Goal: Information Seeking & Learning: Check status

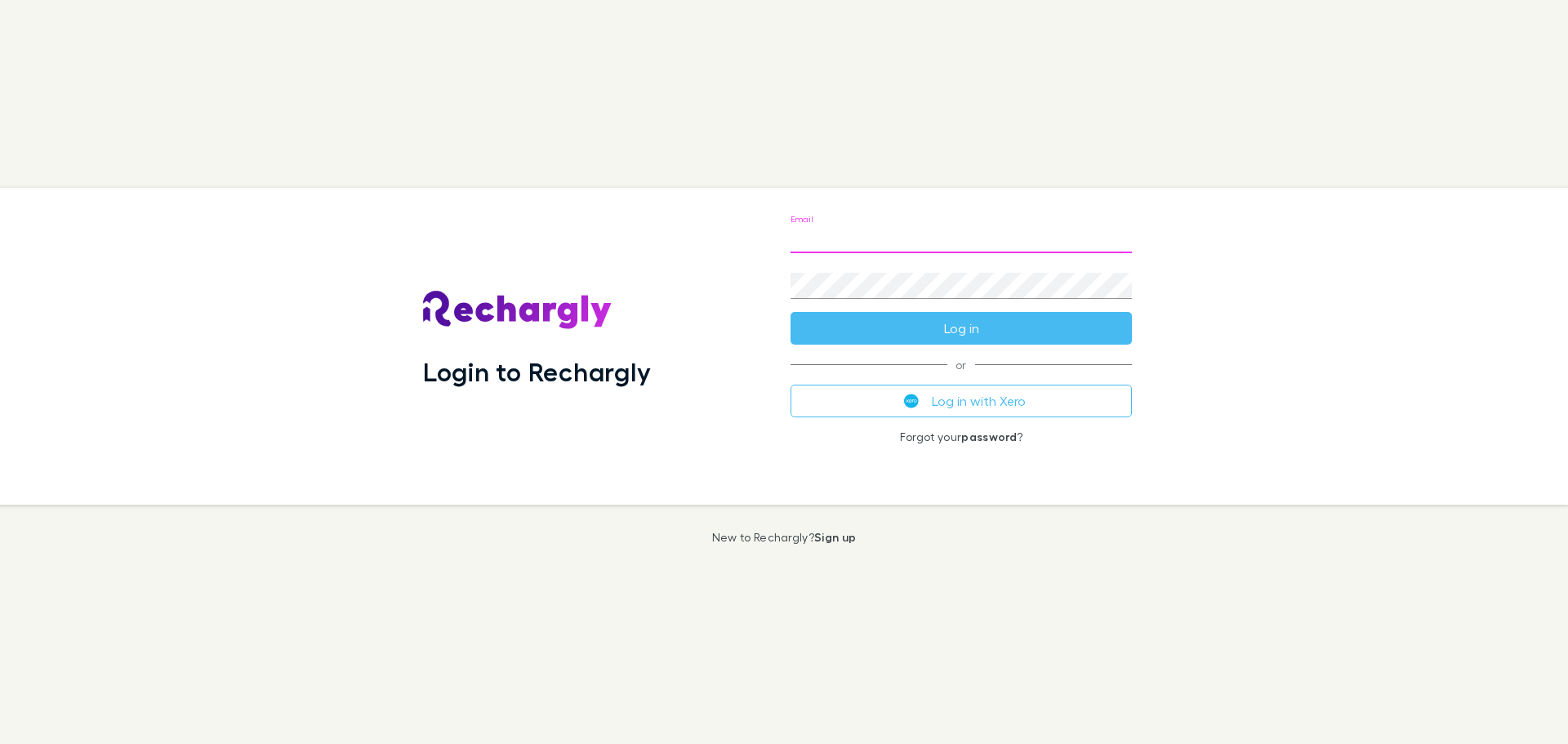
click at [884, 230] on input "Email" at bounding box center [961, 239] width 341 height 26
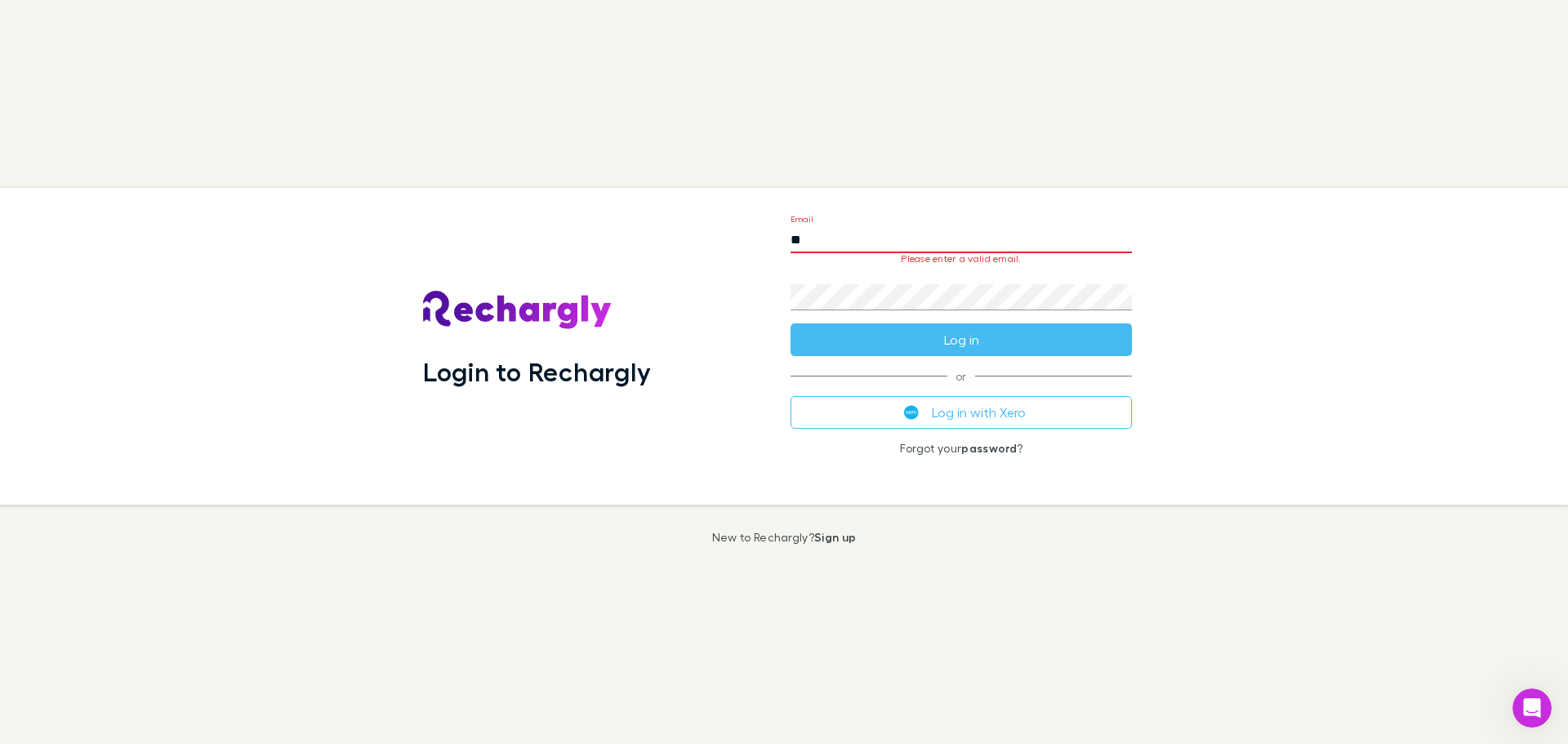
type input "*"
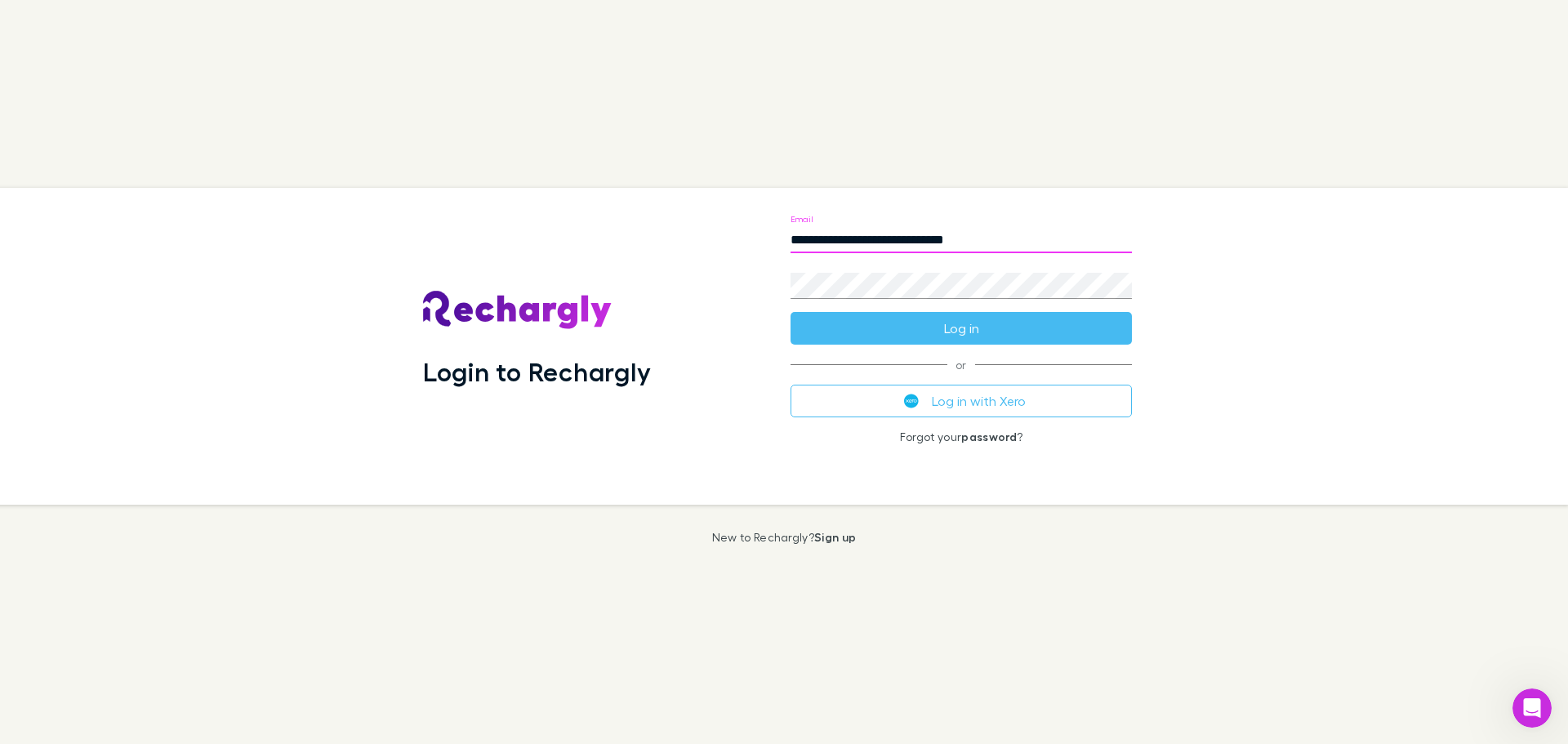
type input "**********"
click at [791, 312] on button "Log in" at bounding box center [961, 328] width 341 height 33
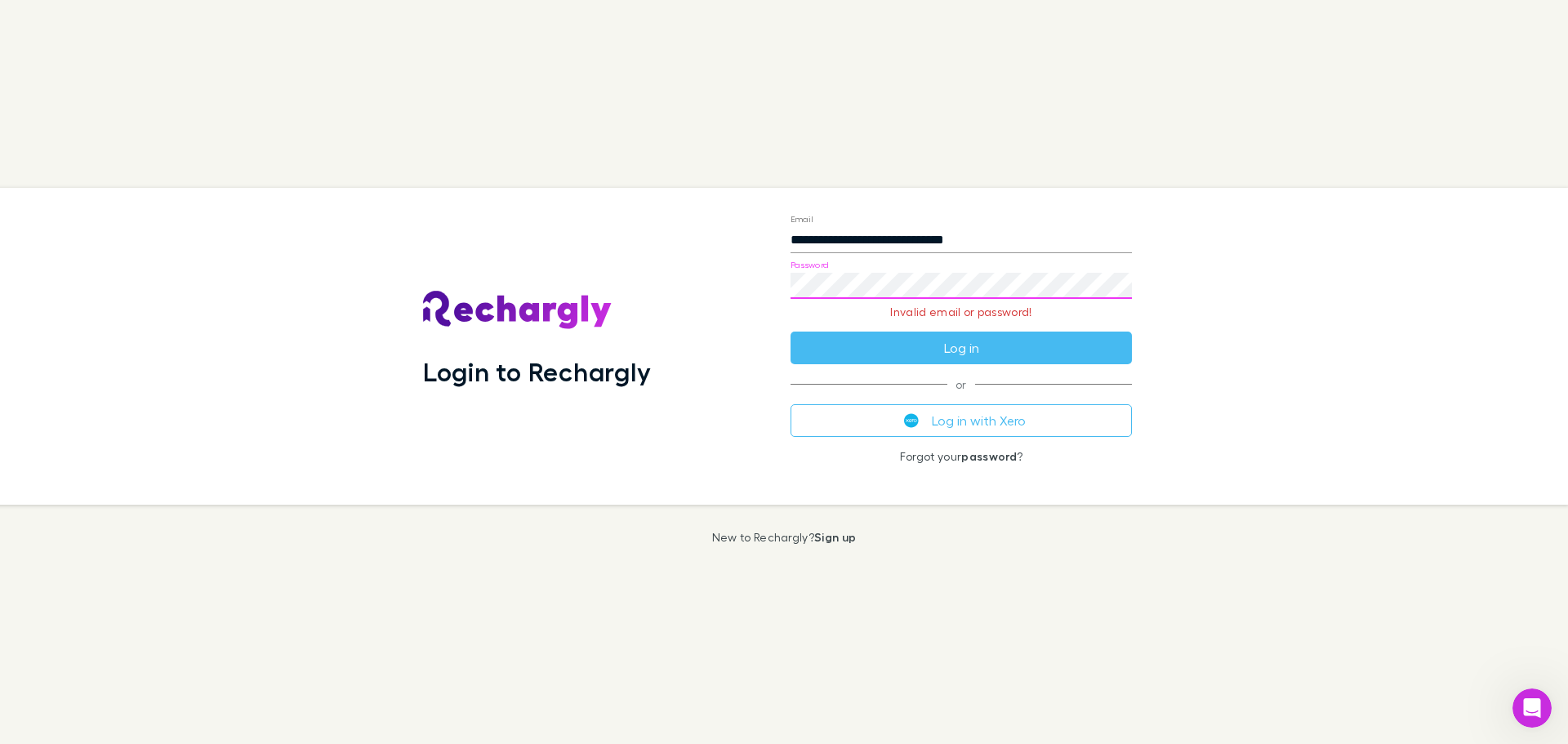
click at [791, 332] on button "Log in" at bounding box center [961, 348] width 341 height 33
click at [982, 433] on button "Log in with Xero" at bounding box center [961, 420] width 341 height 33
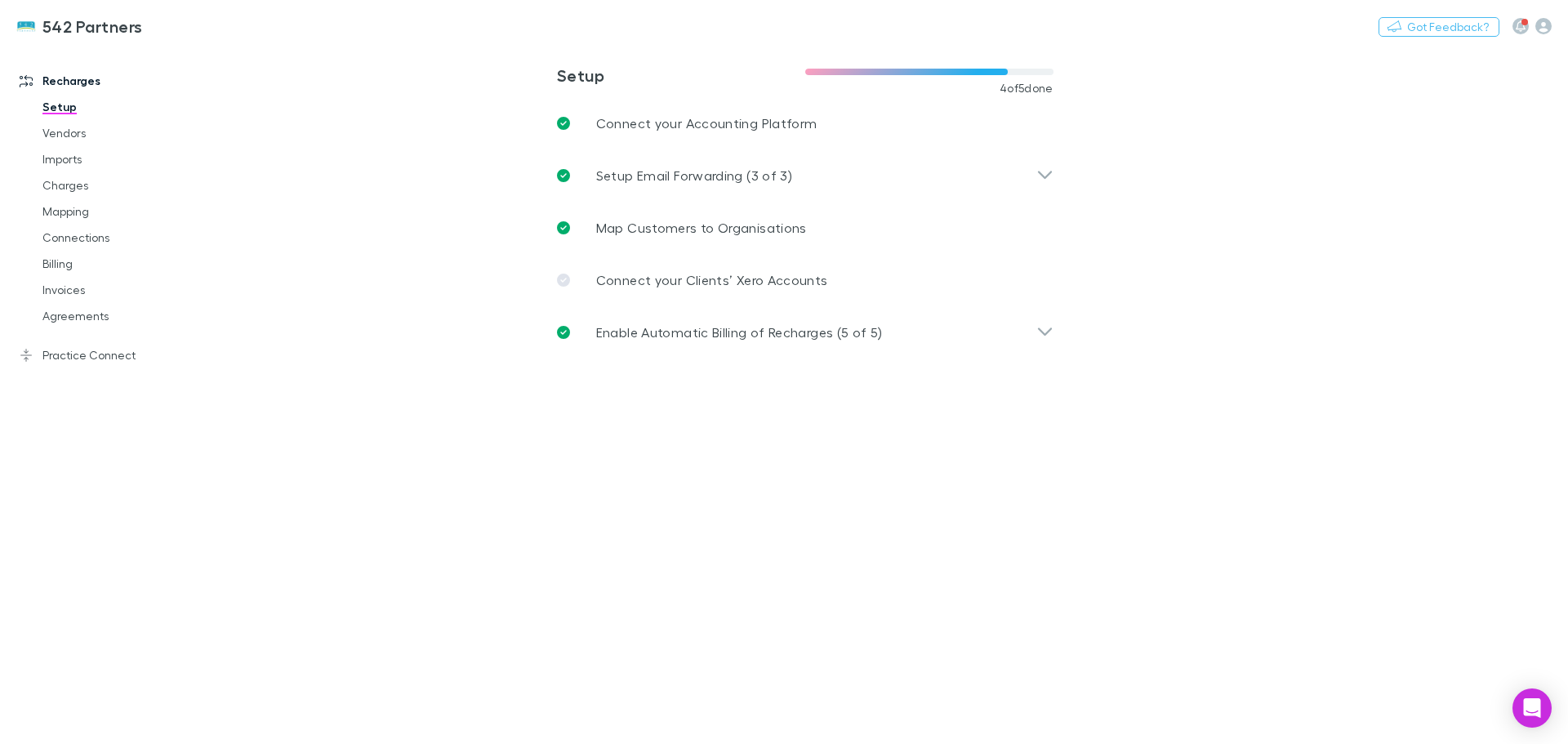
drag, startPoint x: 1358, startPoint y: 1, endPoint x: 683, endPoint y: 395, distance: 781.6
click at [683, 395] on main "**********" at bounding box center [890, 395] width 1356 height 699
click at [63, 187] on link "Charges" at bounding box center [122, 184] width 194 height 26
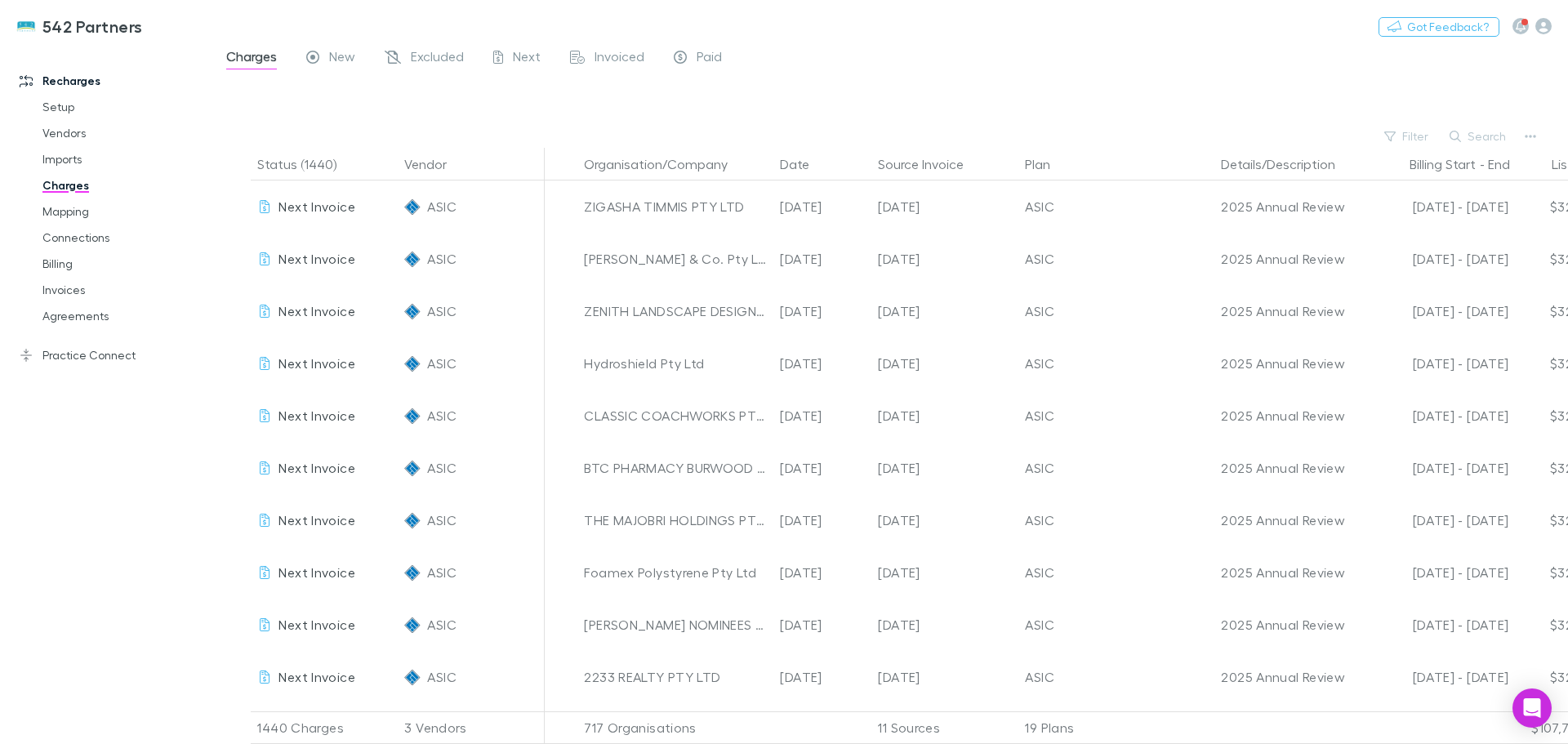
click at [68, 317] on link "Agreements" at bounding box center [122, 316] width 194 height 26
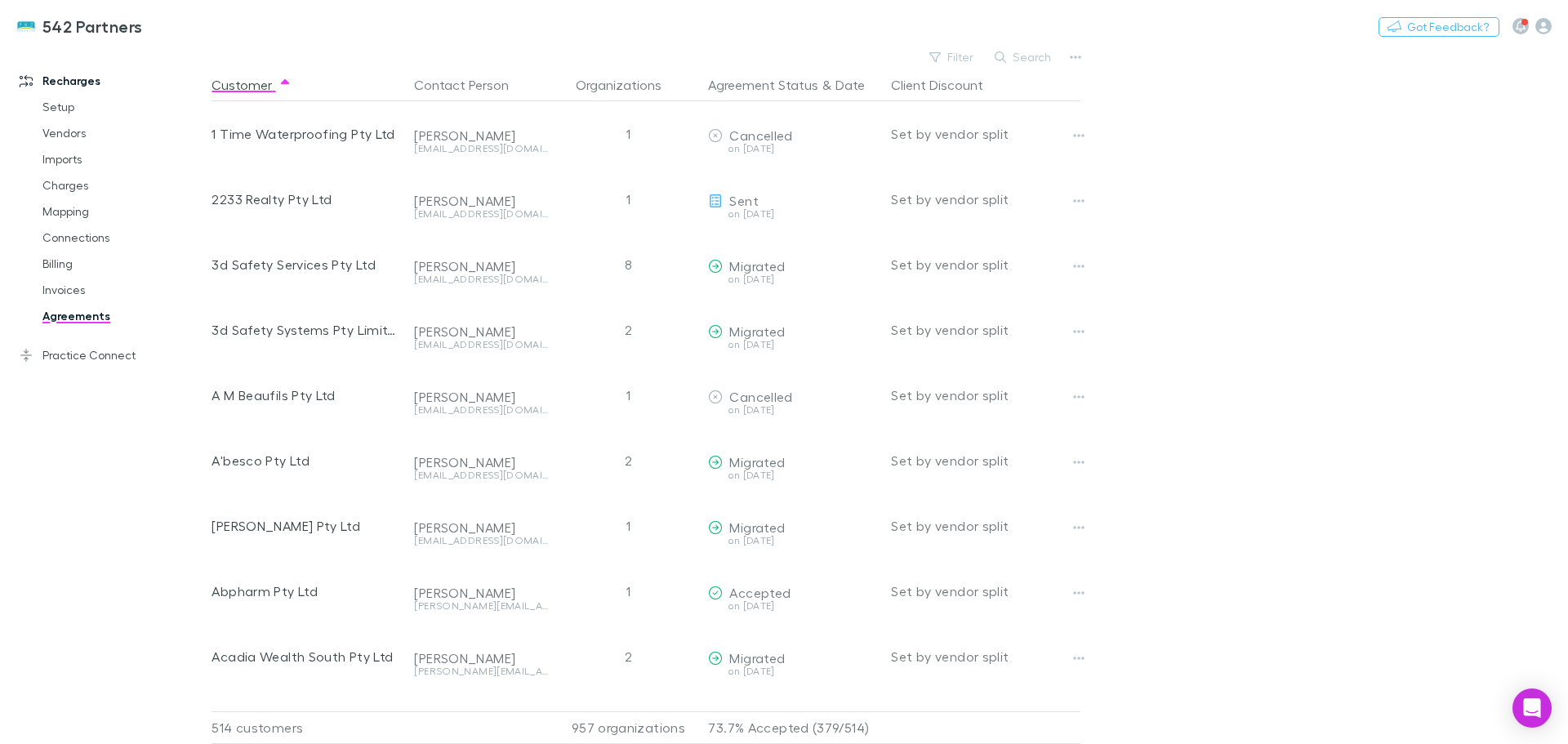
click at [1033, 58] on button "Search" at bounding box center [1024, 57] width 74 height 20
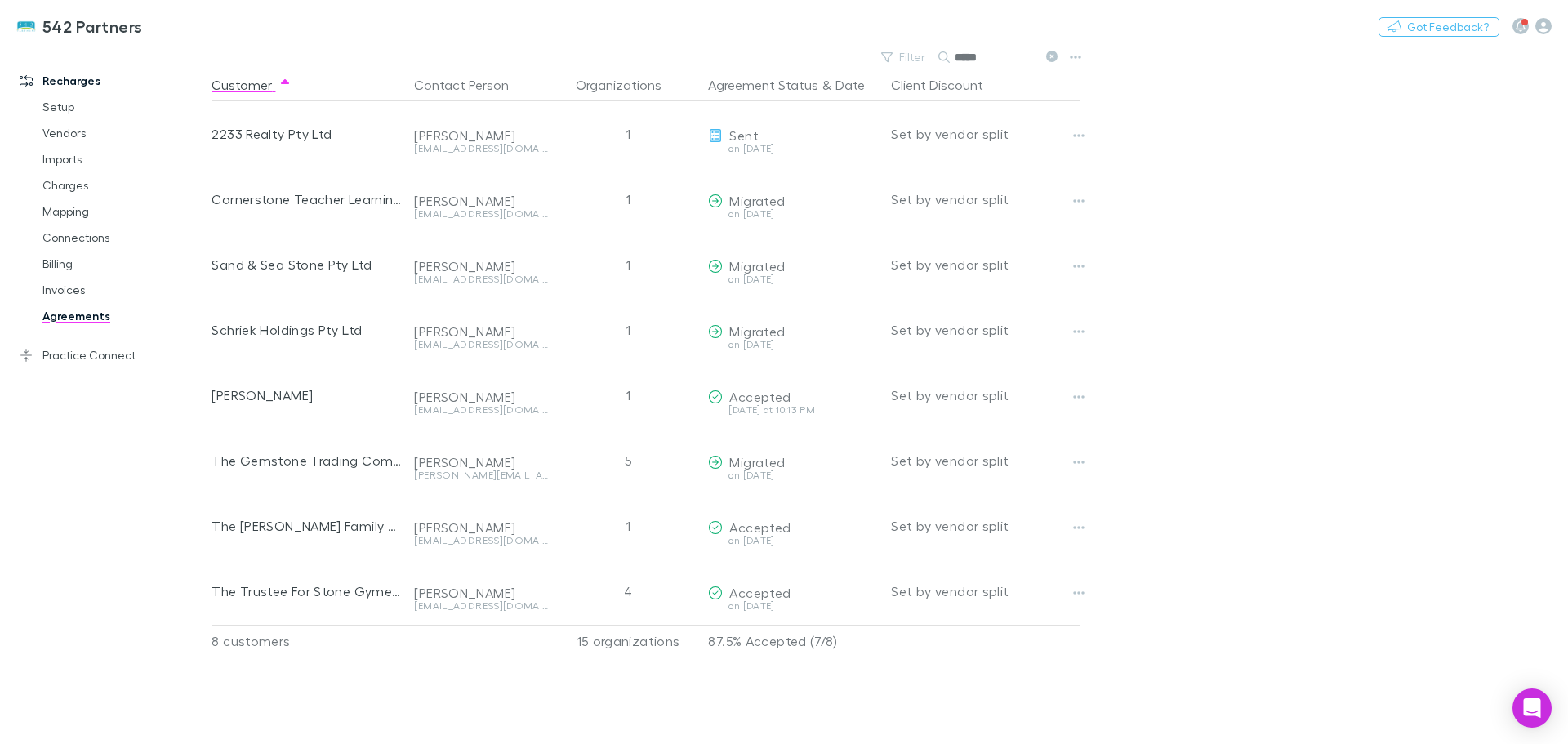
type input "*****"
click at [1077, 391] on icon "button" at bounding box center [1078, 396] width 12 height 13
click at [714, 397] on div at bounding box center [784, 372] width 1568 height 744
click at [278, 392] on div "[PERSON_NAME]" at bounding box center [307, 395] width 190 height 66
click at [332, 401] on div "[PERSON_NAME]" at bounding box center [307, 395] width 190 height 66
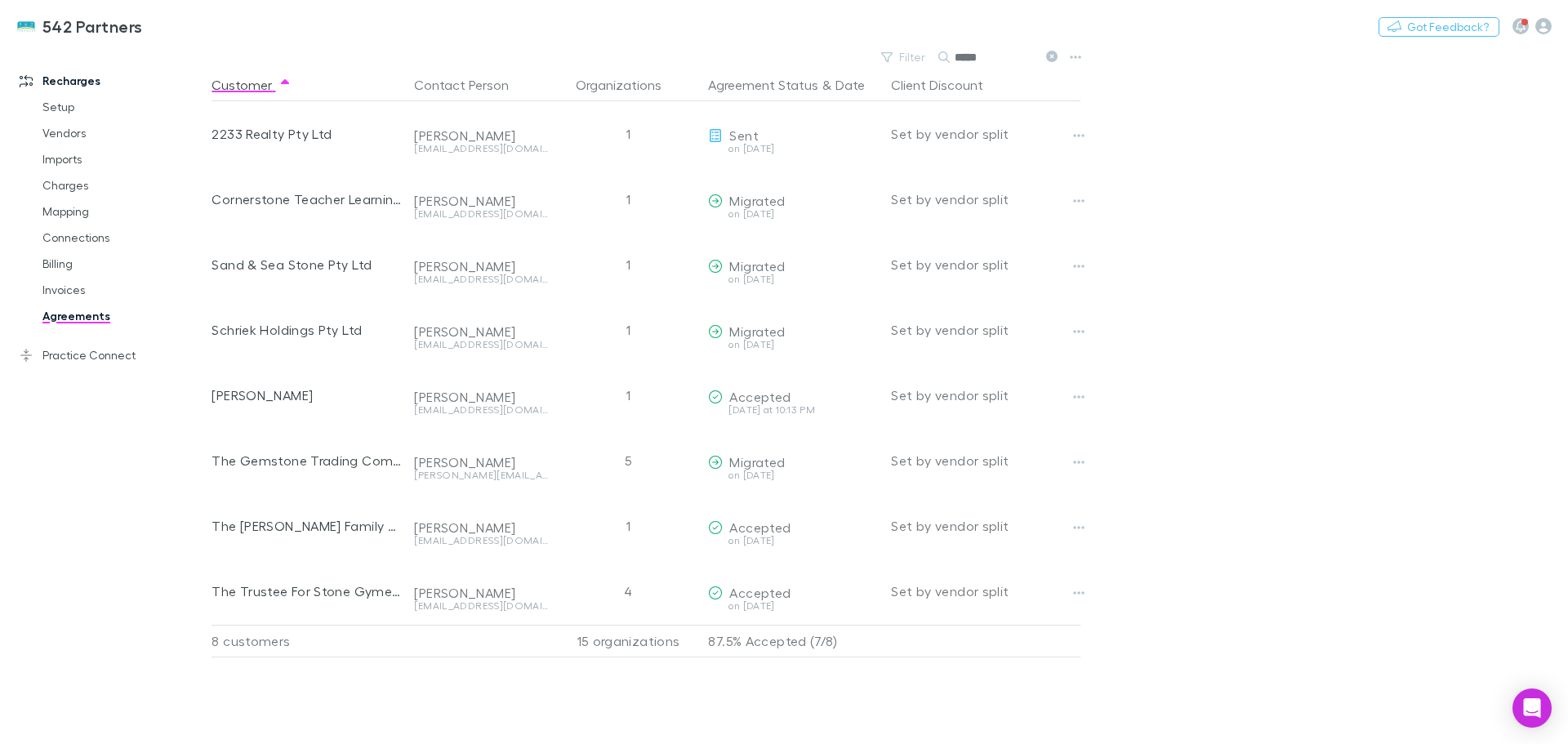
click at [585, 400] on div "1" at bounding box center [628, 395] width 147 height 66
click at [63, 287] on link "Invoices" at bounding box center [122, 289] width 194 height 26
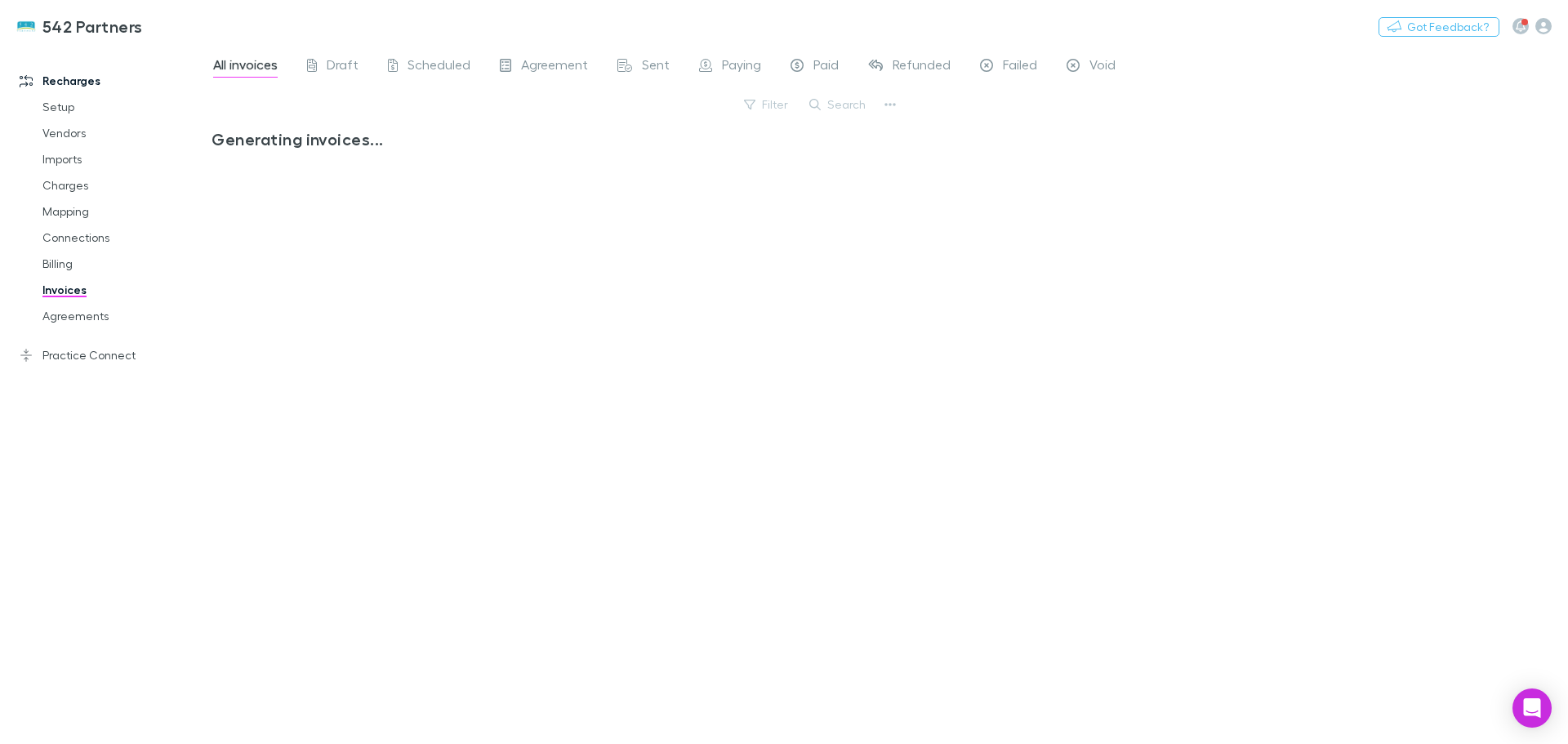
click at [842, 107] on button "Search" at bounding box center [839, 105] width 74 height 20
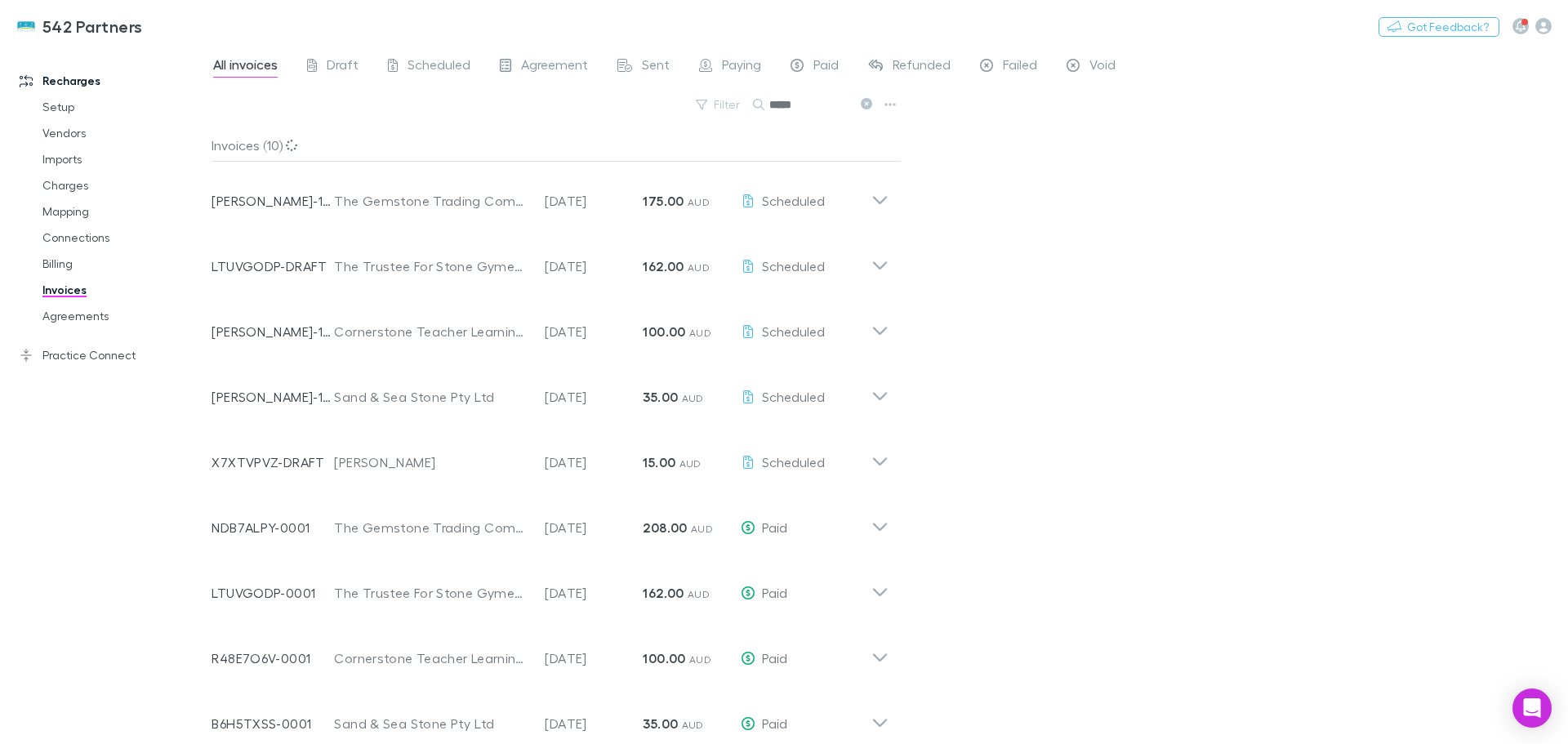
type input "*****"
click at [885, 450] on icon at bounding box center [879, 456] width 17 height 33
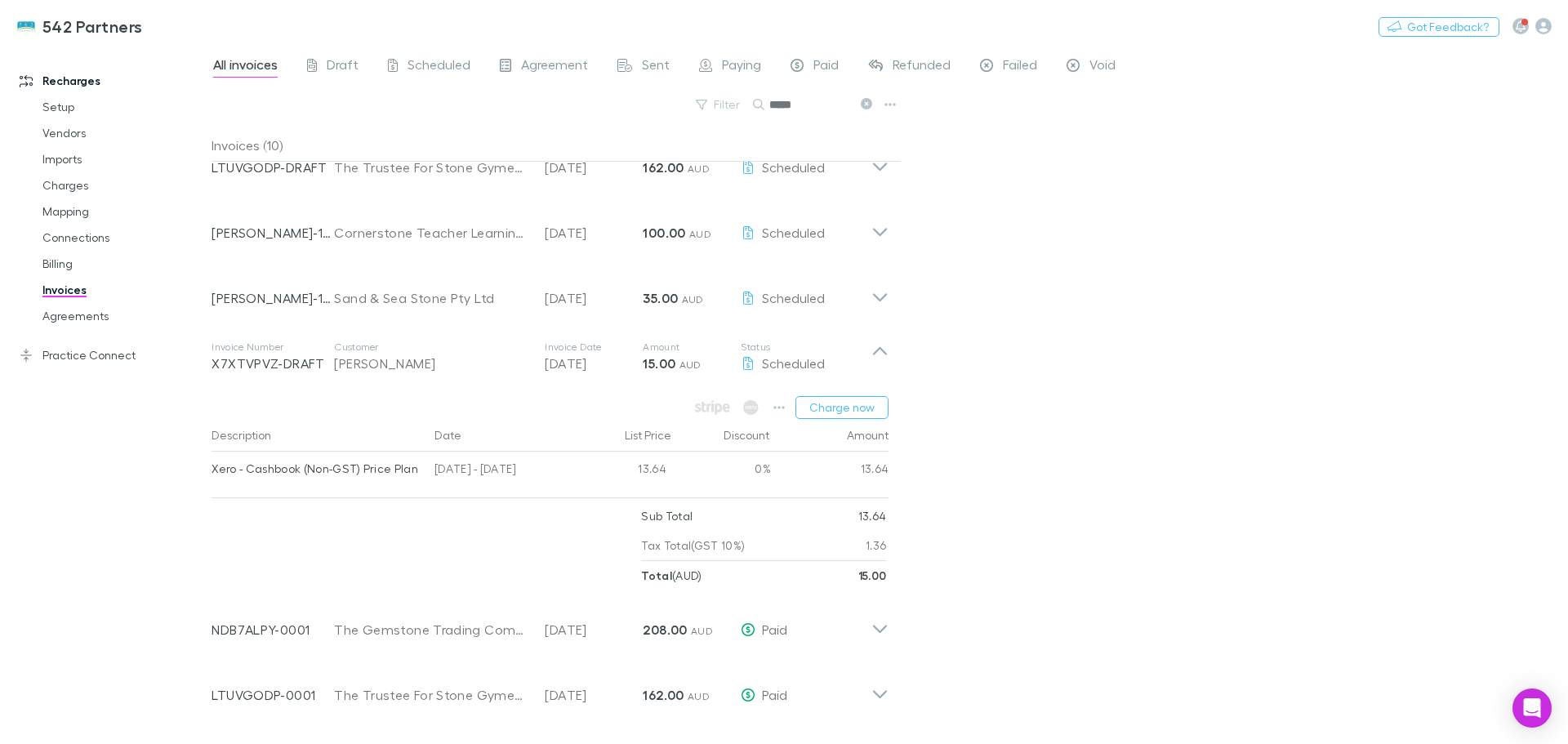
scroll to position [82, 0]
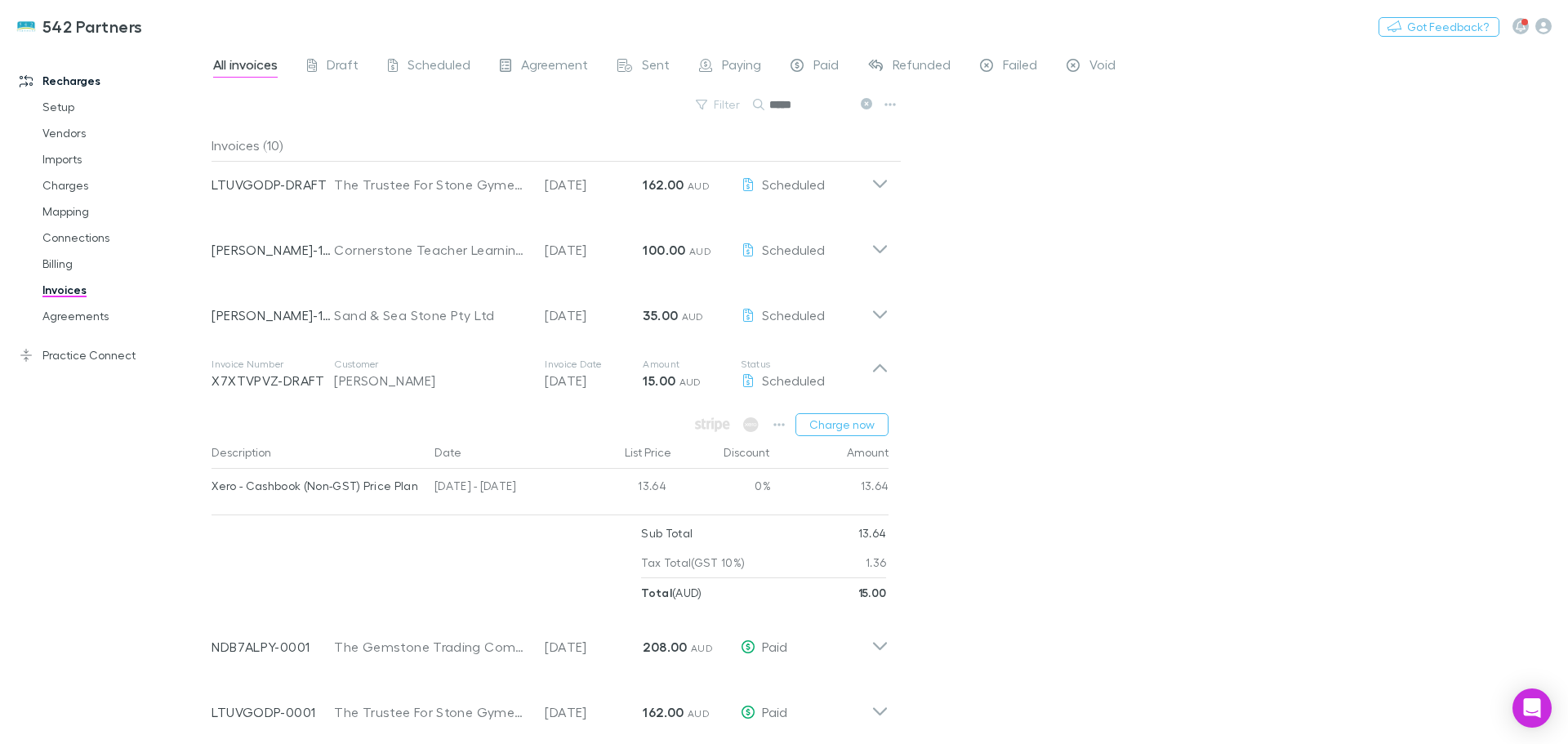
click at [811, 56] on link "Paid" at bounding box center [815, 67] width 51 height 26
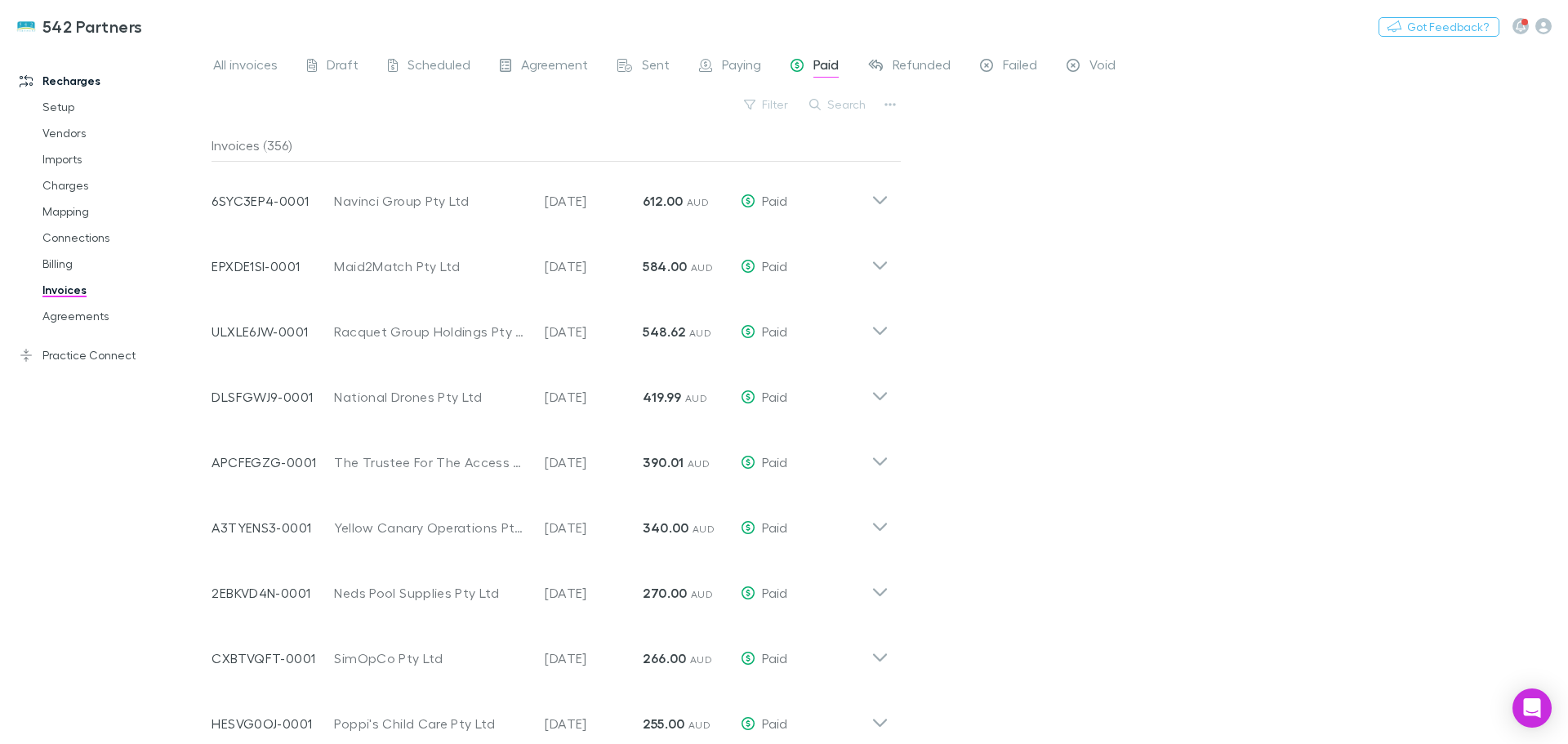
click at [828, 102] on button "Search" at bounding box center [839, 105] width 74 height 20
type input "*****"
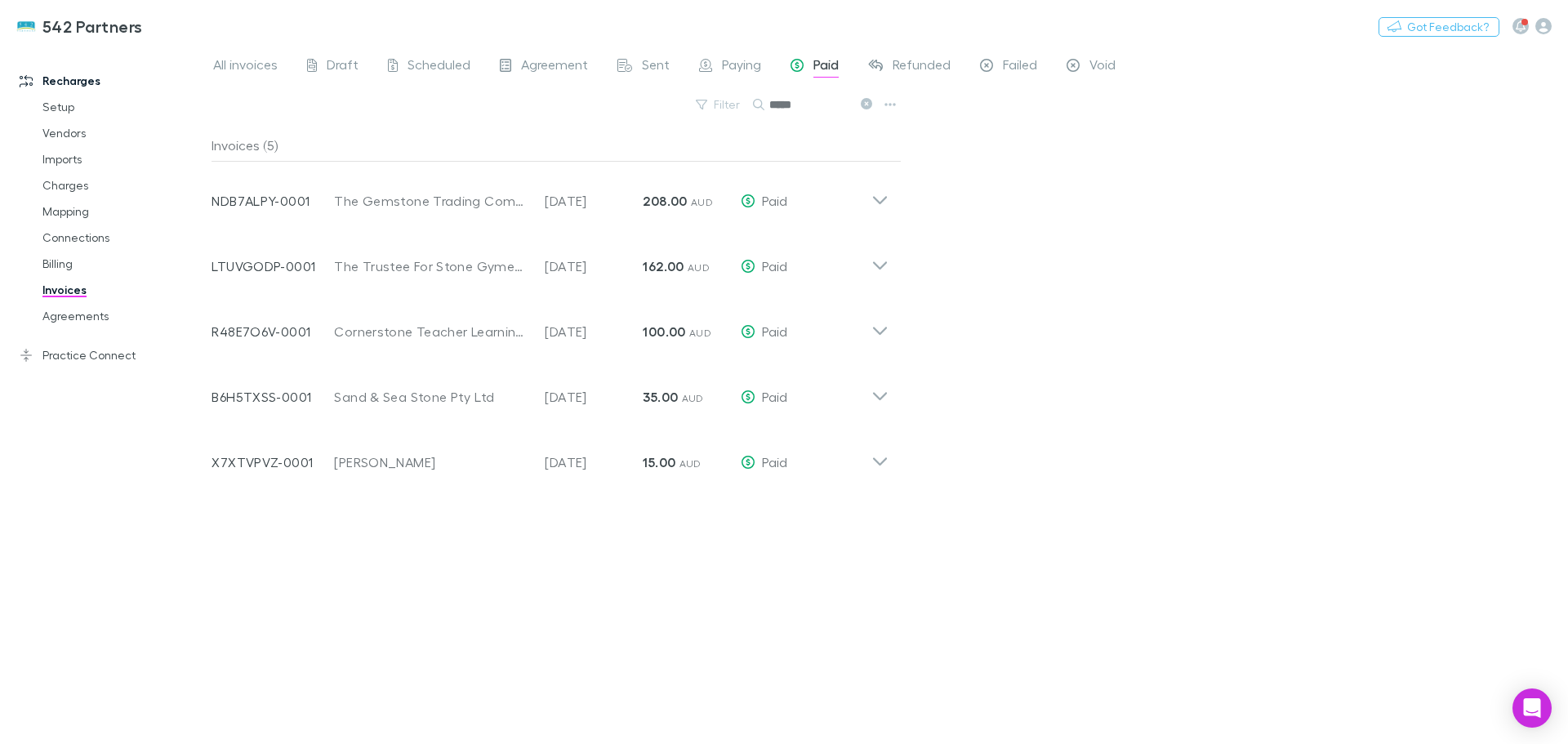
click at [896, 467] on div "Invoice Number X7XTVPVZ-0001 Customer [PERSON_NAME] Invoice Date [DATE] Amount …" at bounding box center [550, 456] width 703 height 66
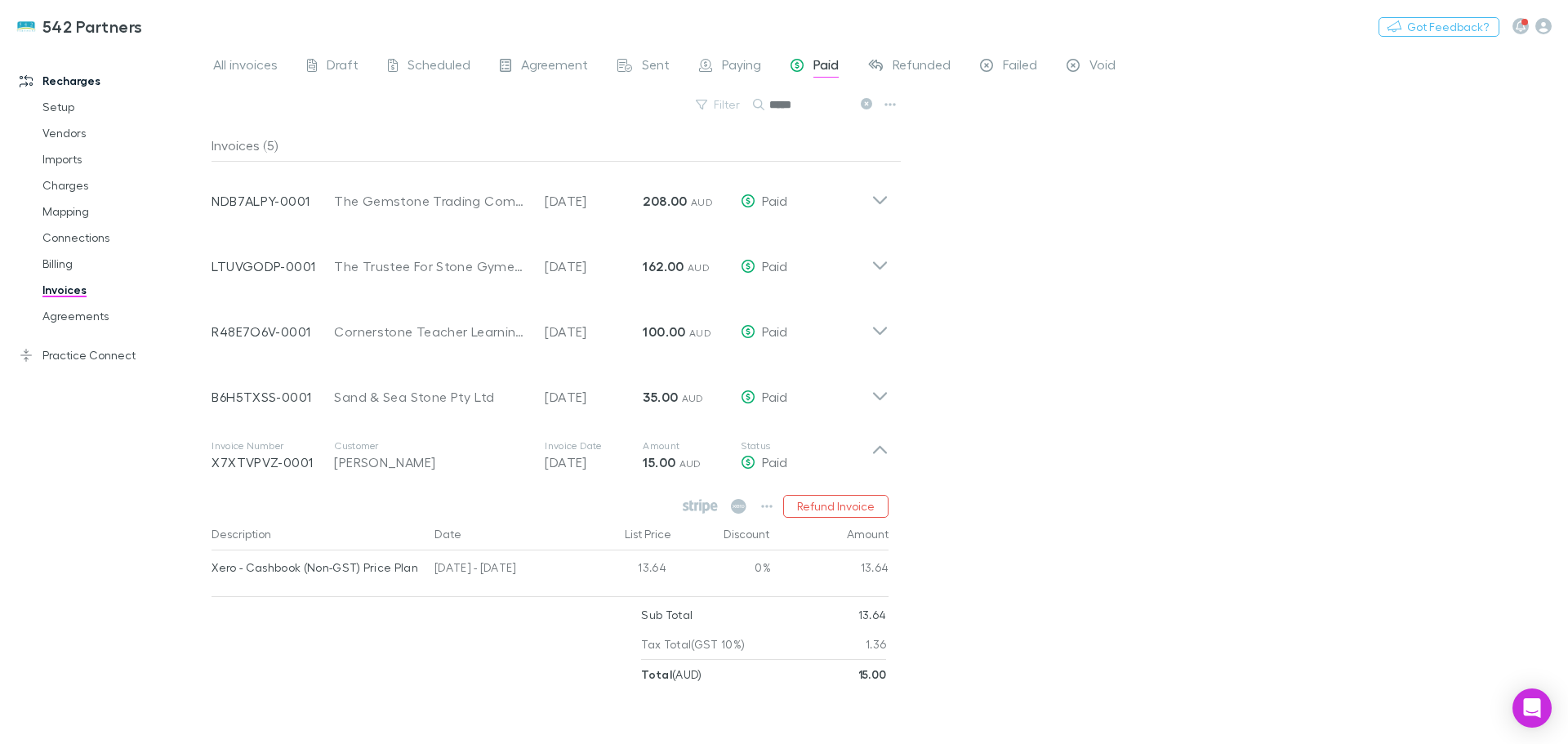
click at [1075, 480] on div "All invoices Draft Scheduled Agreement Sent Paying Paid Refunded Failed Void Fi…" at bounding box center [890, 395] width 1356 height 699
click at [1301, 347] on div "All invoices Draft Scheduled Agreement Sent Paying Paid Refunded Failed Void Fi…" at bounding box center [890, 395] width 1356 height 699
drag, startPoint x: 1432, startPoint y: 328, endPoint x: 1369, endPoint y: 255, distance: 96.4
click at [1424, 310] on div "All invoices Draft Scheduled Agreement Sent Paying Paid Refunded Failed Void Fi…" at bounding box center [890, 395] width 1356 height 699
